Goal: Transaction & Acquisition: Purchase product/service

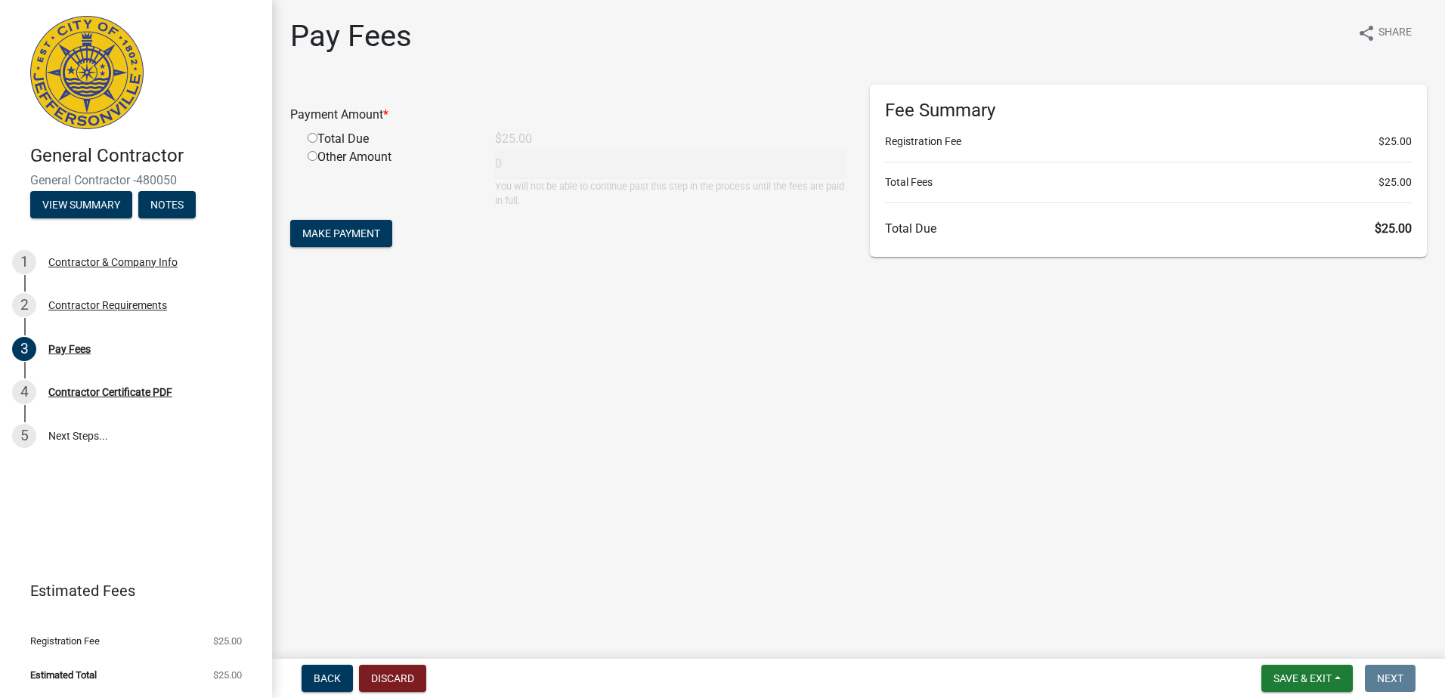
click at [314, 138] on input "radio" at bounding box center [313, 138] width 10 height 10
radio input "true"
type input "25"
click at [363, 233] on span "Make Payment" at bounding box center [341, 234] width 78 height 12
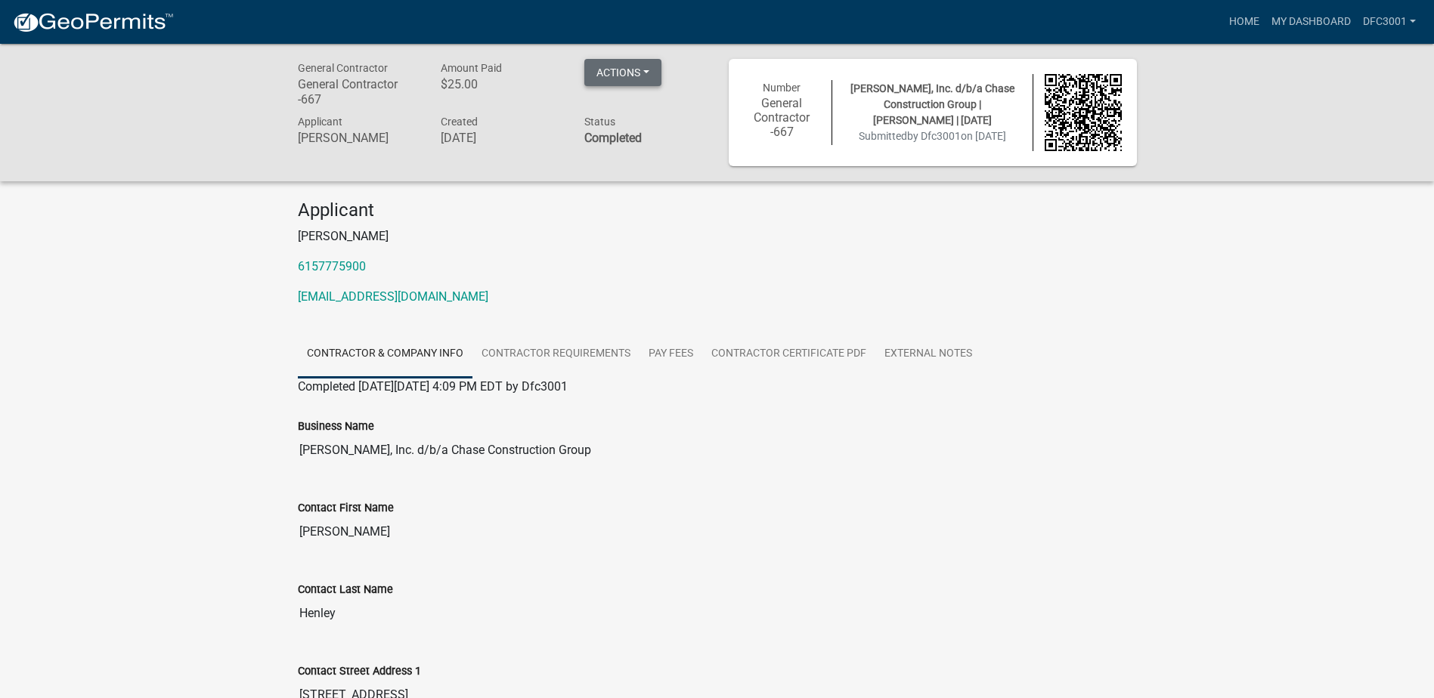
click at [655, 74] on button "Actions" at bounding box center [622, 72] width 77 height 27
click at [1073, 314] on div "Applicant [PERSON_NAME] 6157775900 [EMAIL_ADDRESS][DOMAIN_NAME]" at bounding box center [717, 259] width 862 height 119
click at [629, 68] on button "Actions" at bounding box center [622, 72] width 77 height 27
click at [649, 111] on link "View receipt" at bounding box center [644, 112] width 121 height 36
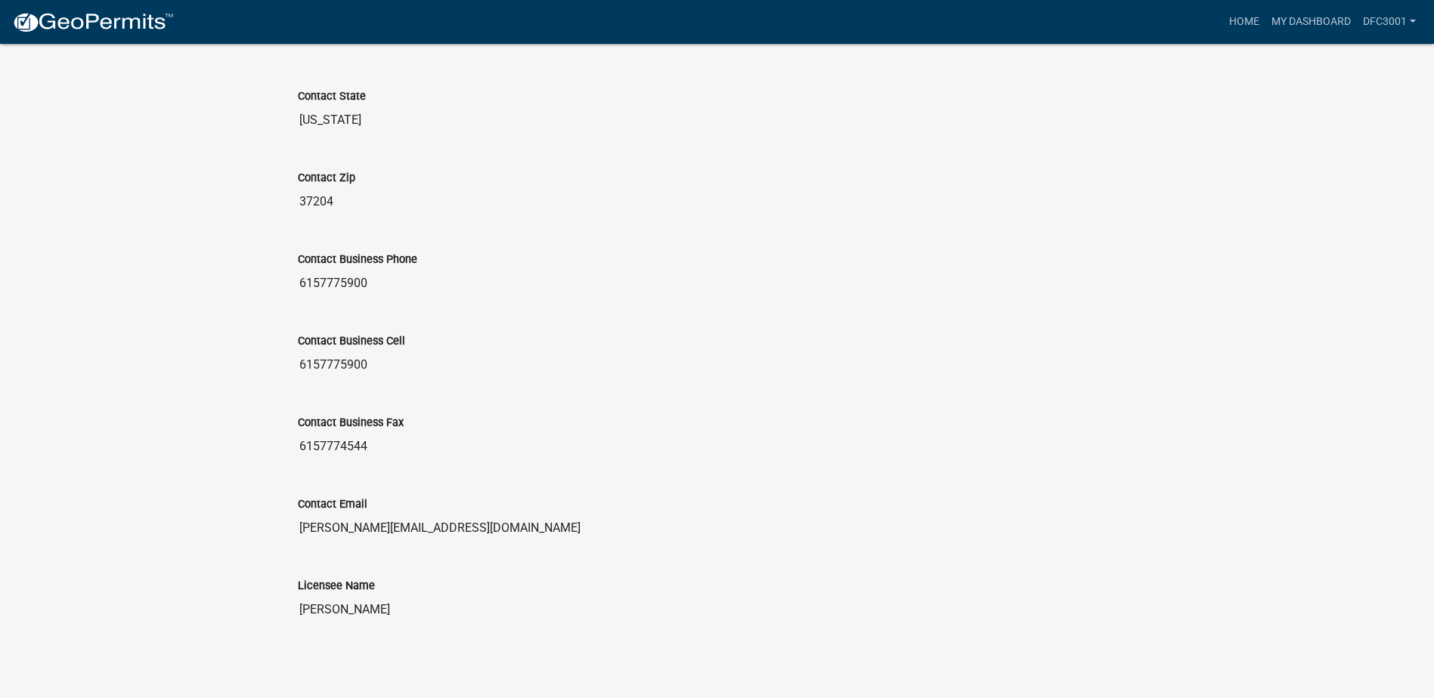
scroll to position [822, 0]
